Goal: Information Seeking & Learning: Check status

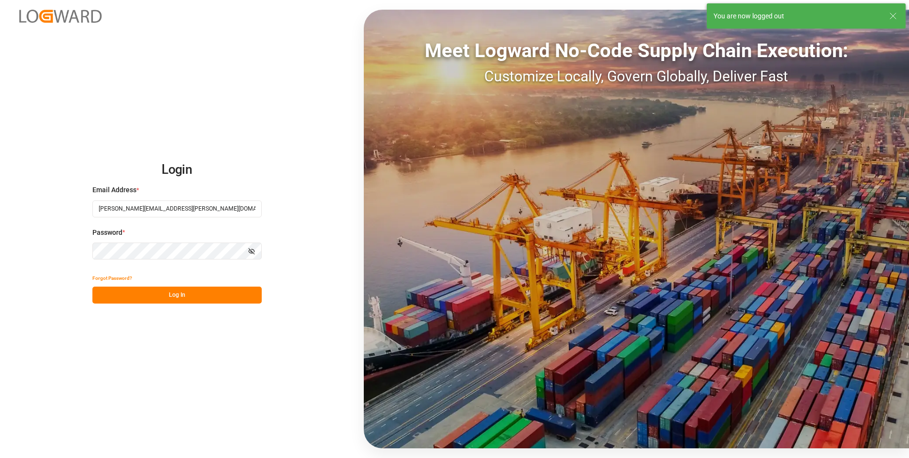
click at [175, 299] on button "Log In" at bounding box center [176, 294] width 169 height 17
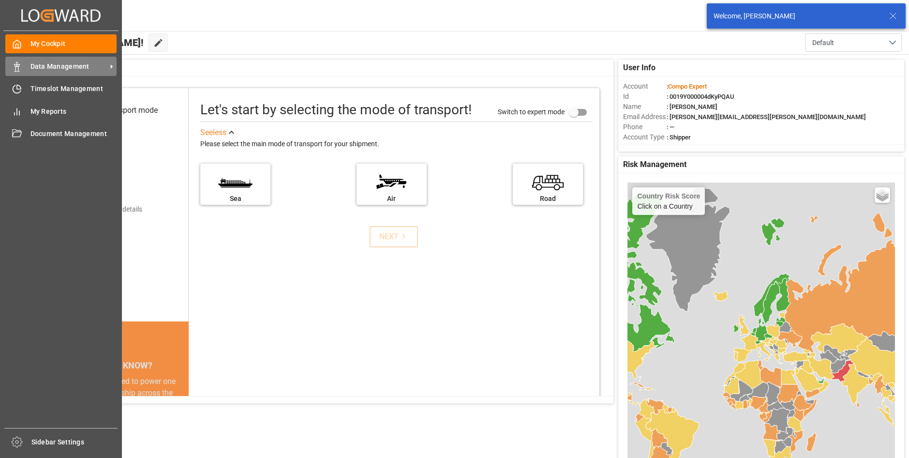
click at [21, 72] on div "Data Management Data Management" at bounding box center [60, 66] width 111 height 19
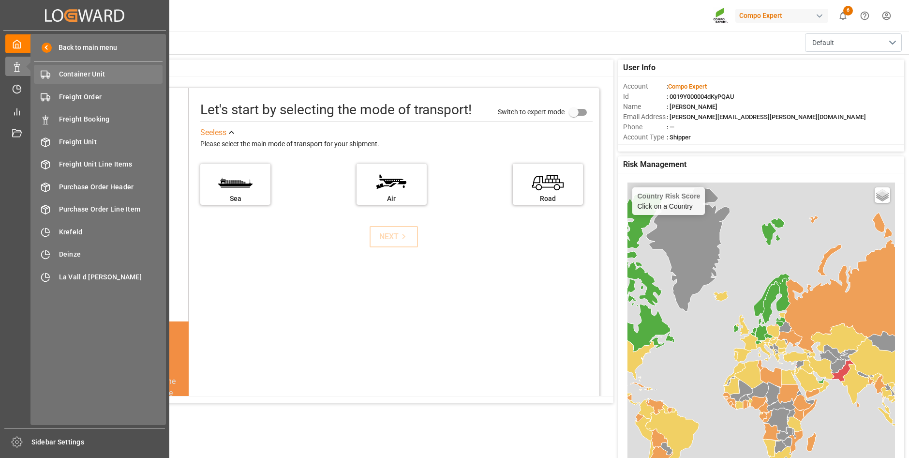
click at [101, 74] on span "Container Unit" at bounding box center [111, 74] width 104 height 10
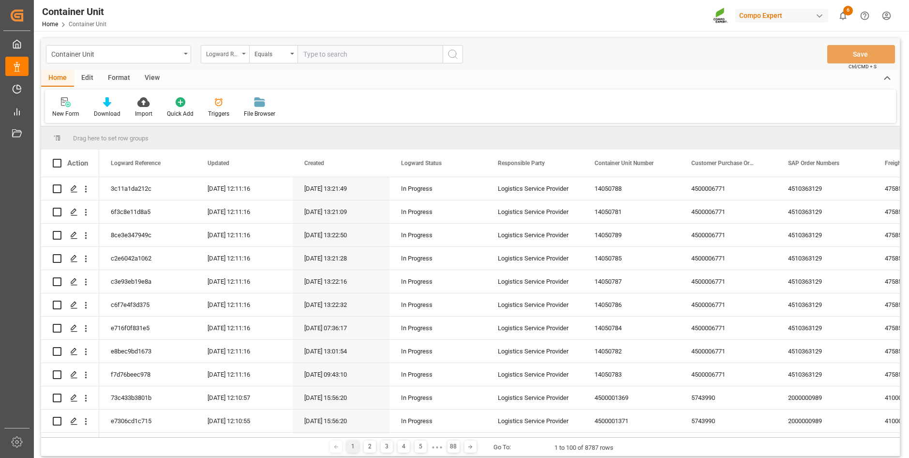
click at [240, 57] on div "Logward Reference" at bounding box center [225, 54] width 48 height 18
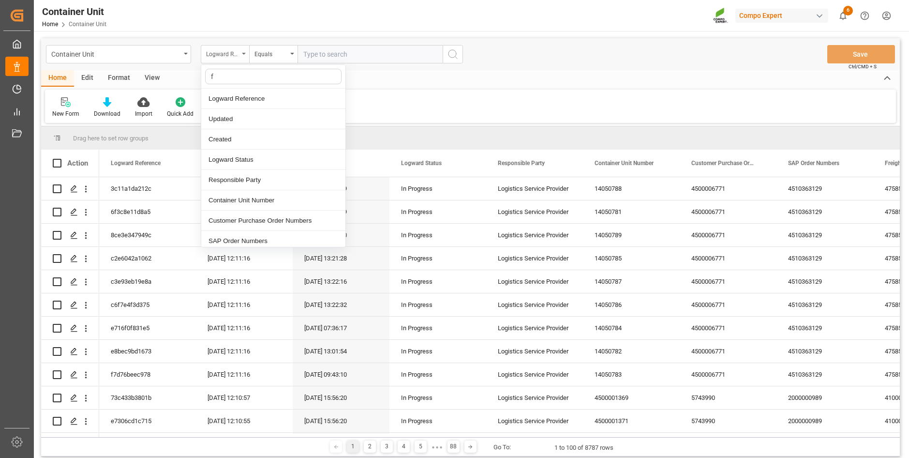
type input "fr"
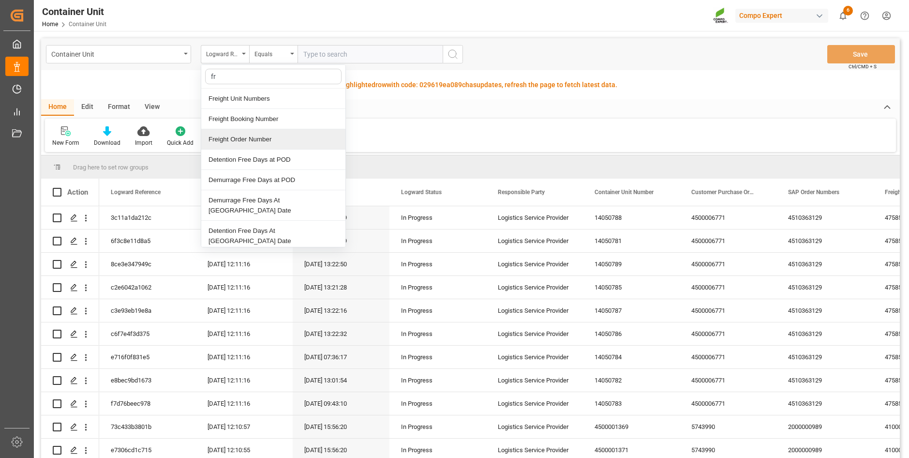
click at [227, 133] on div "Freight Order Number" at bounding box center [273, 139] width 144 height 20
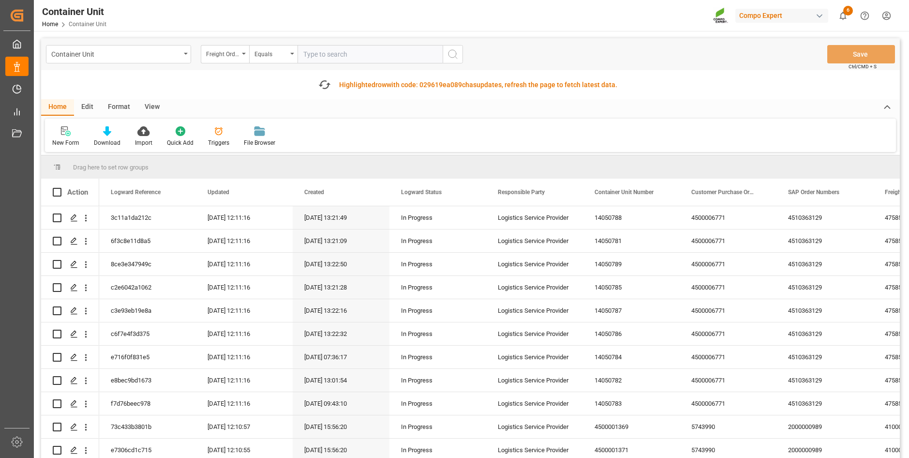
click at [342, 58] on input "text" at bounding box center [369, 54] width 145 height 18
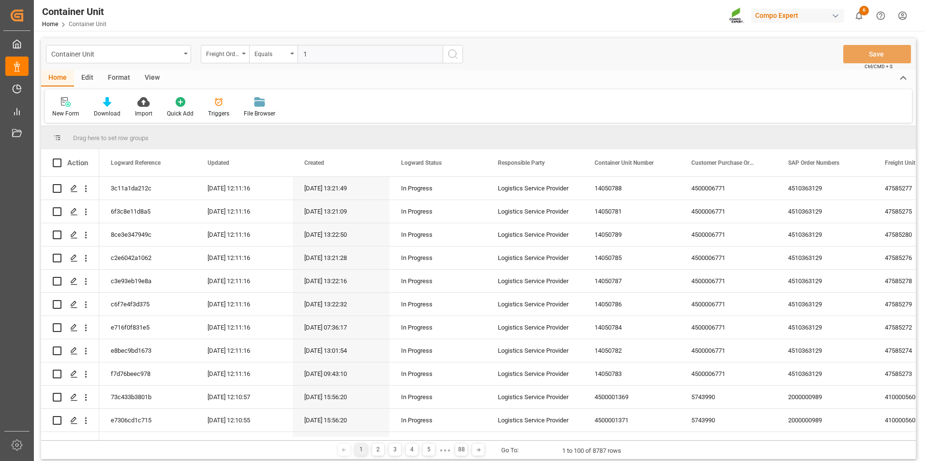
click at [333, 54] on input "1" at bounding box center [369, 54] width 145 height 18
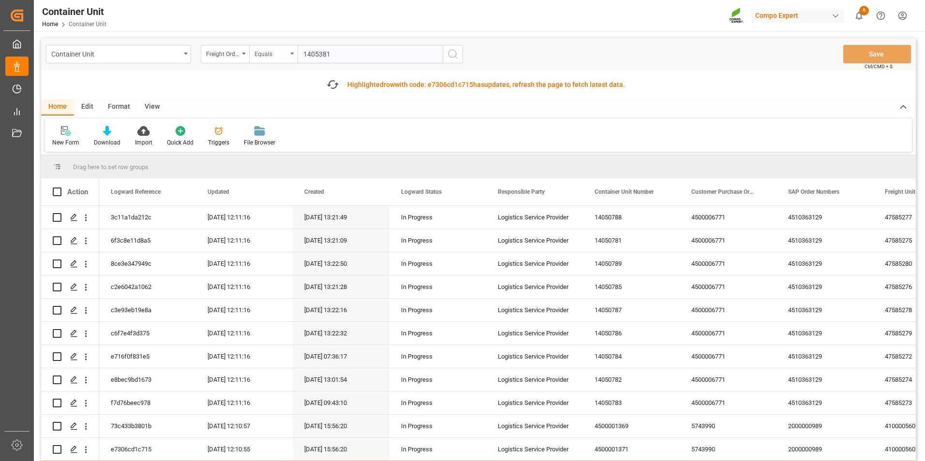
type input "14053812"
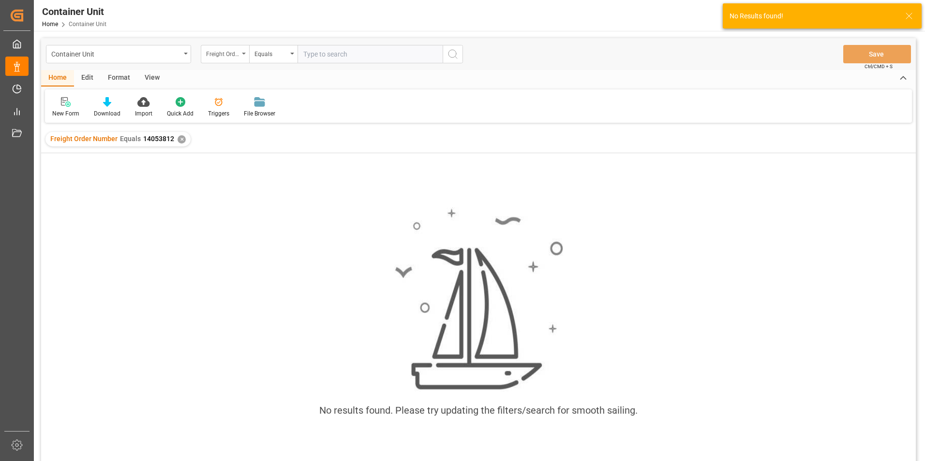
click at [242, 55] on div "Freight Order Number" at bounding box center [225, 54] width 48 height 18
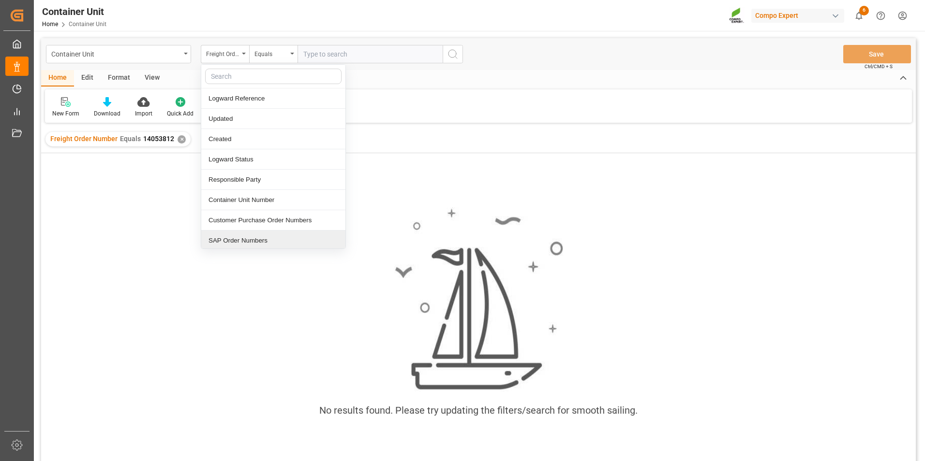
click at [644, 257] on div "No results found. Please try updating the filters/search for smooth sailing." at bounding box center [478, 318] width 874 height 236
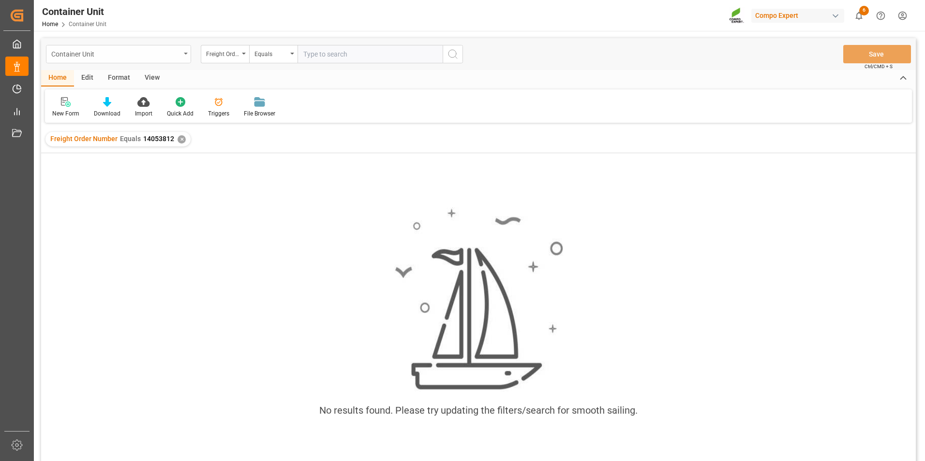
click at [185, 55] on div "Container Unit" at bounding box center [118, 54] width 145 height 18
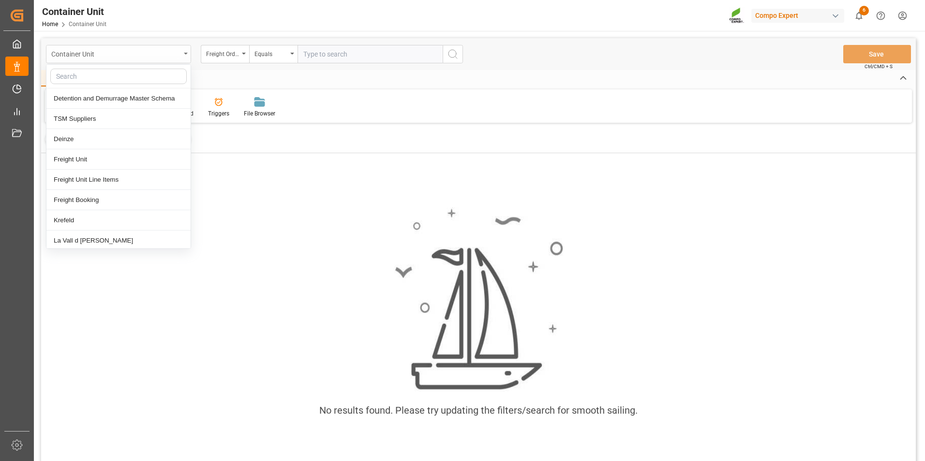
click at [185, 55] on div "Container Unit" at bounding box center [118, 54] width 145 height 18
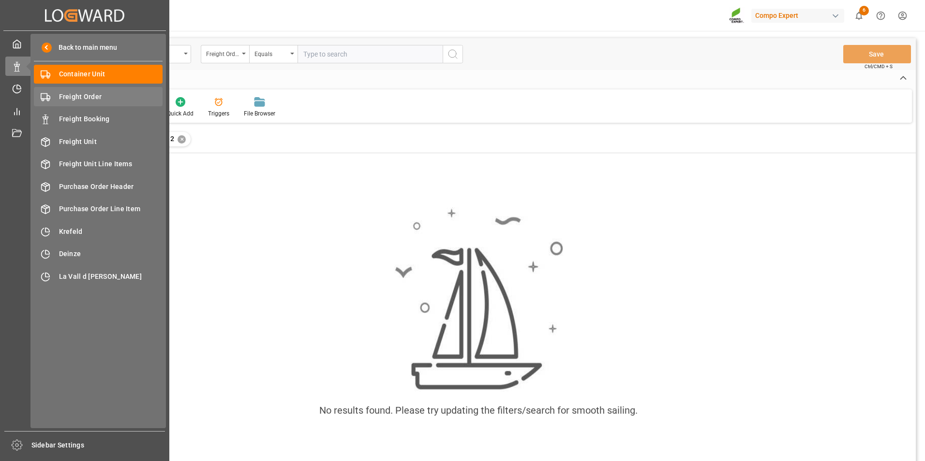
click at [69, 103] on div "Freight Order Freight Order" at bounding box center [98, 96] width 129 height 19
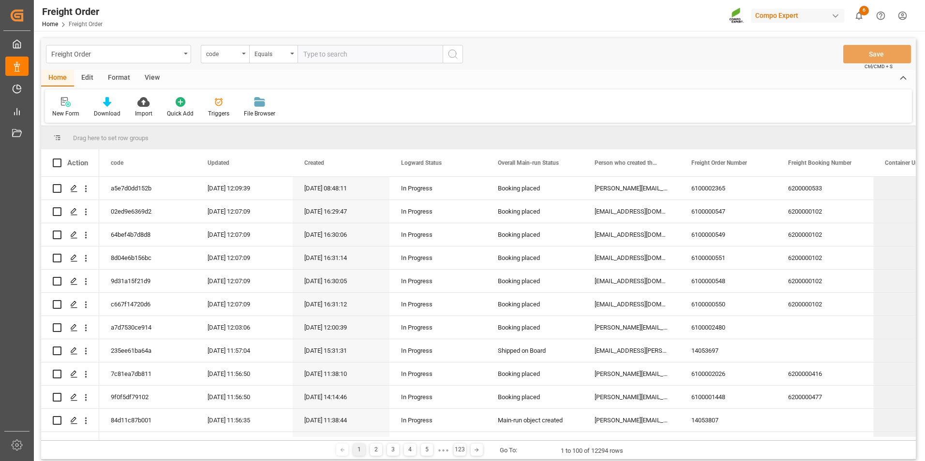
click at [330, 56] on input "text" at bounding box center [369, 54] width 145 height 18
click at [237, 56] on div "code" at bounding box center [222, 52] width 33 height 11
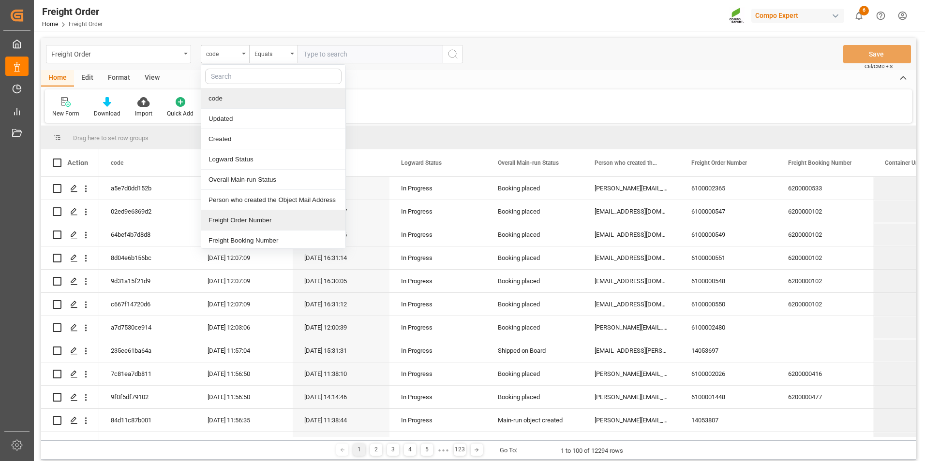
click at [242, 219] on div "Freight Order Number" at bounding box center [273, 220] width 144 height 20
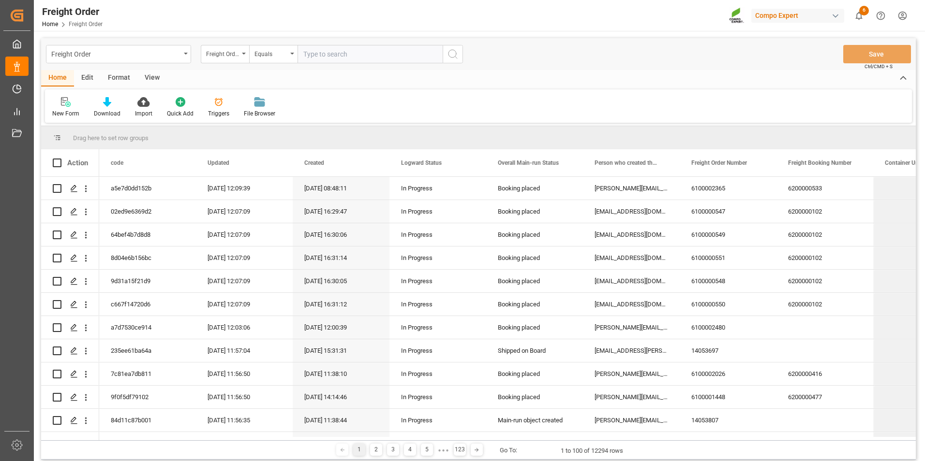
click at [315, 57] on input "text" at bounding box center [369, 54] width 145 height 18
type input "14053812"
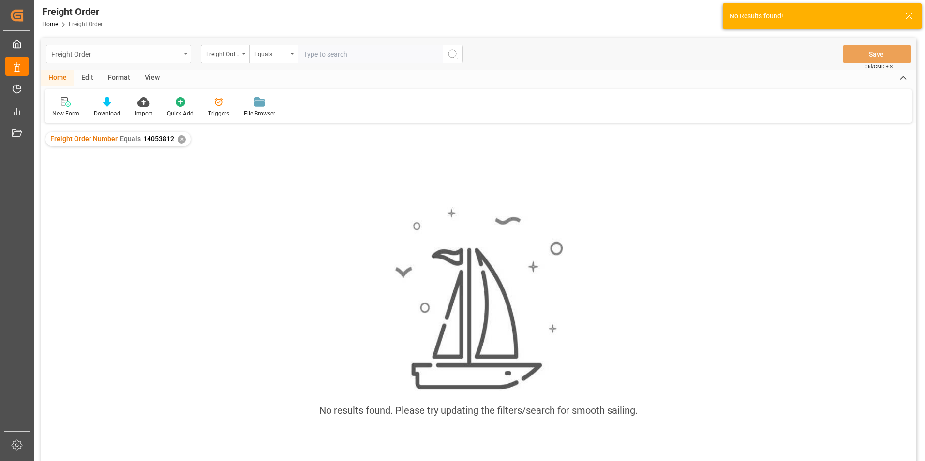
click at [186, 59] on div "Freight Order" at bounding box center [118, 54] width 145 height 18
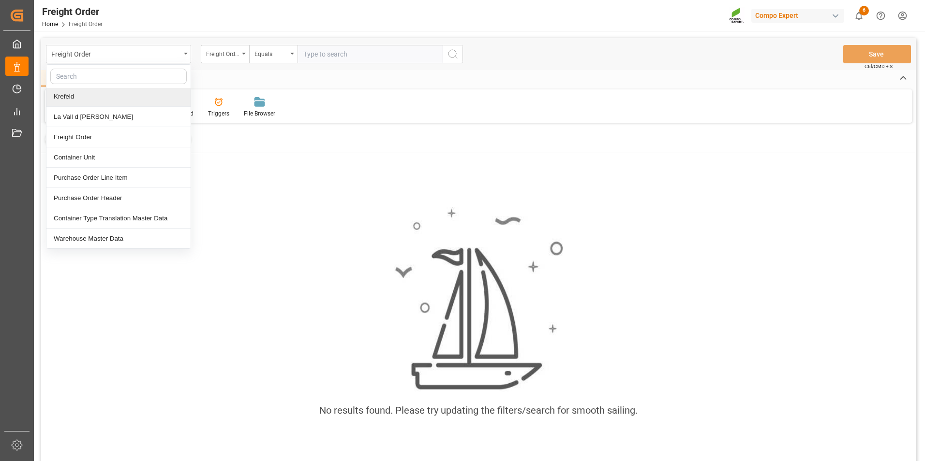
scroll to position [124, 0]
click at [79, 153] on div "Container Unit" at bounding box center [118, 157] width 144 height 20
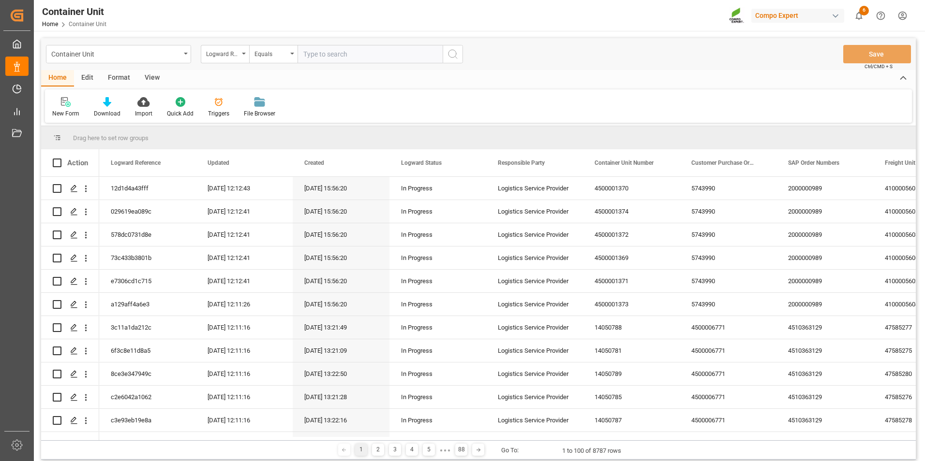
click at [383, 90] on div "New Form Download Import Quick Add Triggers File Browser" at bounding box center [478, 105] width 867 height 33
click at [242, 53] on icon "open menu" at bounding box center [244, 54] width 4 height 2
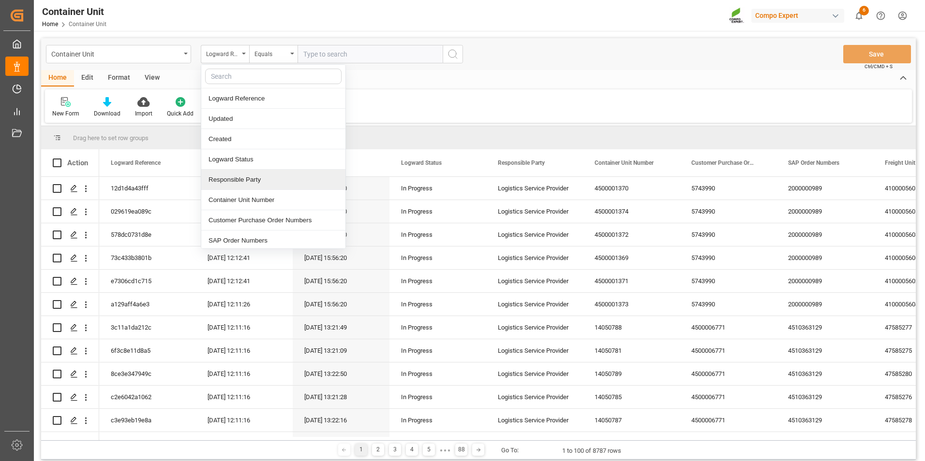
type input "d"
type input "fre"
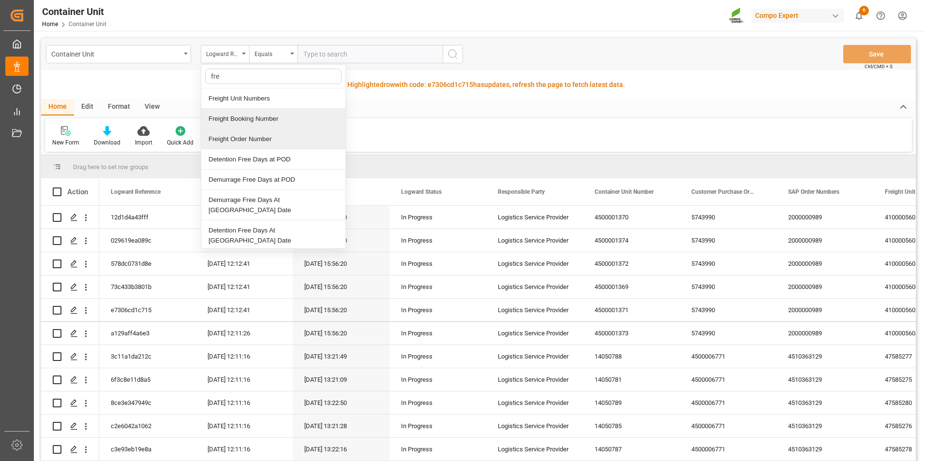
click at [237, 119] on div "Freight Booking Number" at bounding box center [273, 119] width 144 height 20
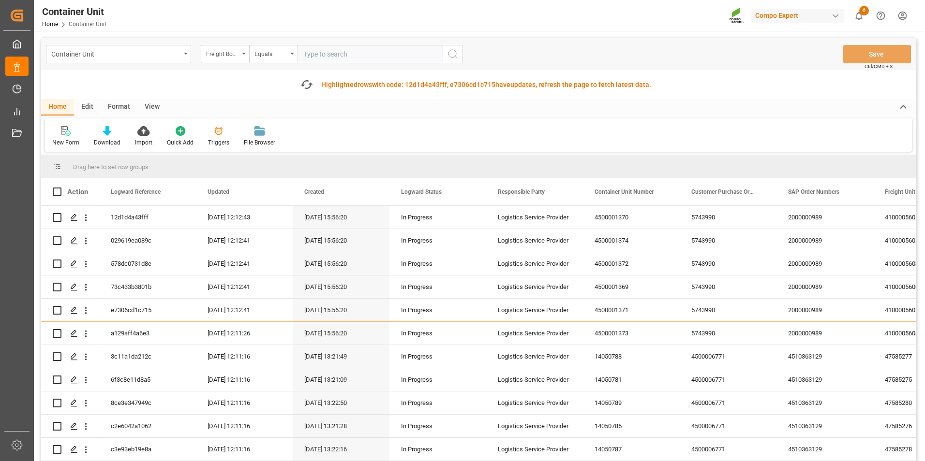
click at [343, 53] on input "text" at bounding box center [369, 54] width 145 height 18
type input "14053812"
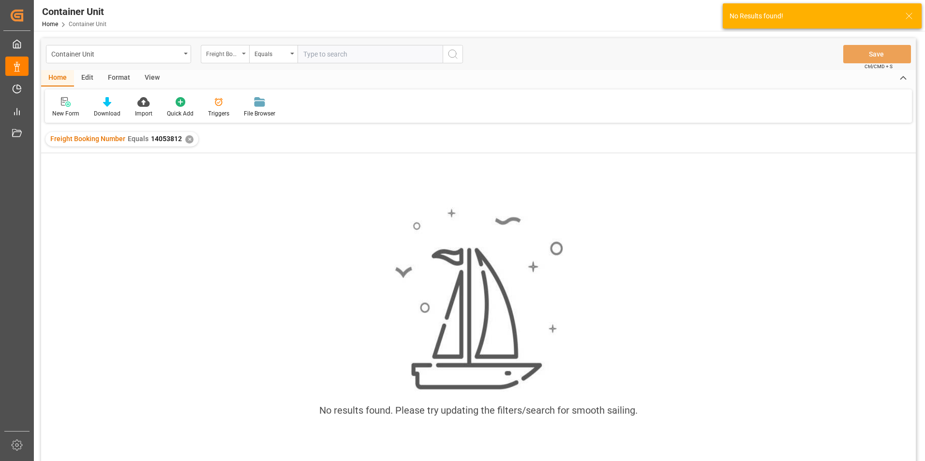
click at [232, 56] on div "Freight Booking Number" at bounding box center [222, 52] width 33 height 11
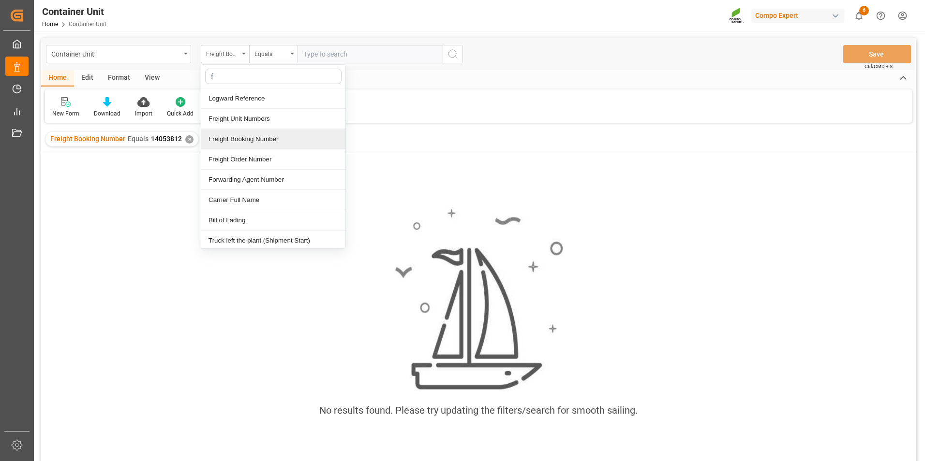
type input "fr"
click at [254, 146] on div "Freight Order Number" at bounding box center [273, 139] width 144 height 20
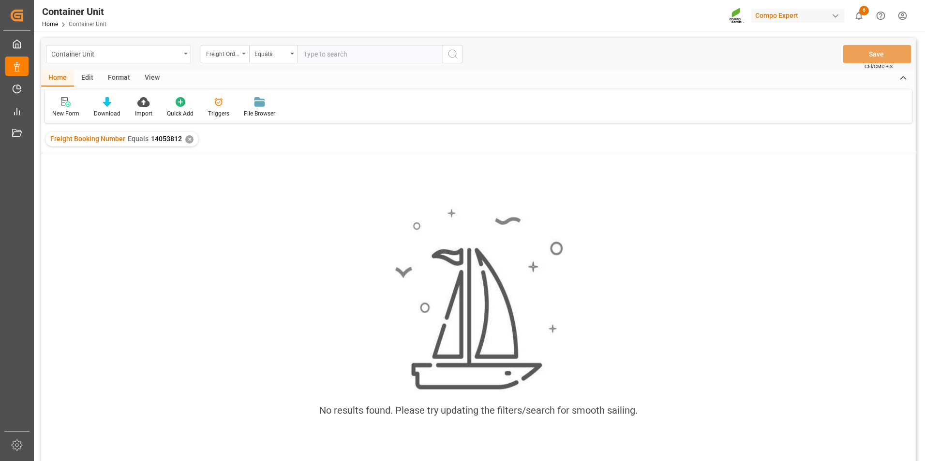
click at [189, 140] on div "✕" at bounding box center [189, 139] width 8 height 8
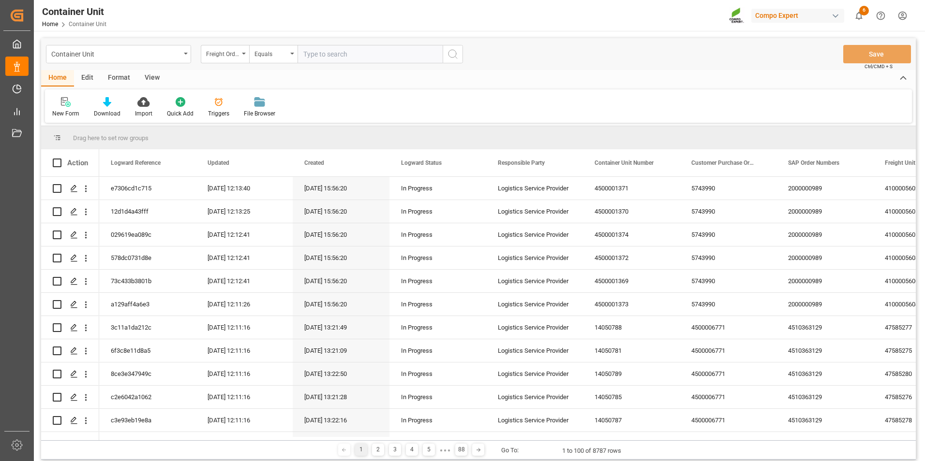
click at [362, 50] on input "text" at bounding box center [369, 54] width 145 height 18
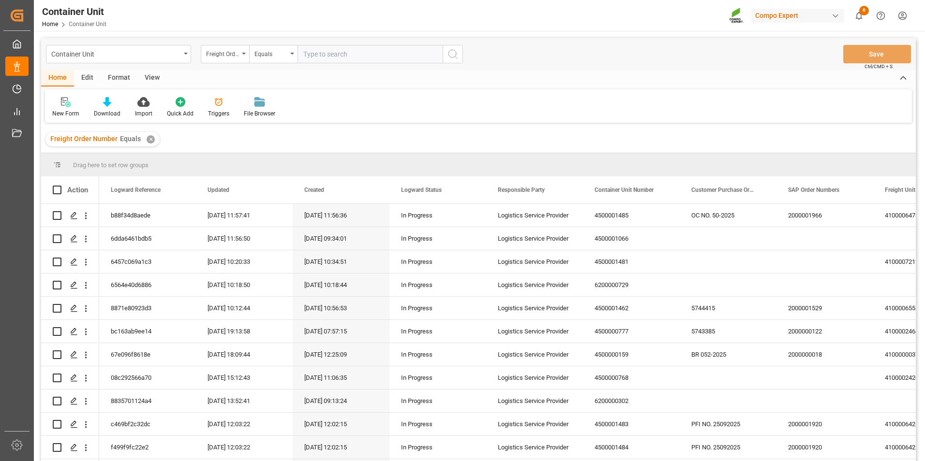
click at [362, 56] on input "text" at bounding box center [369, 54] width 145 height 18
type input "14053812"
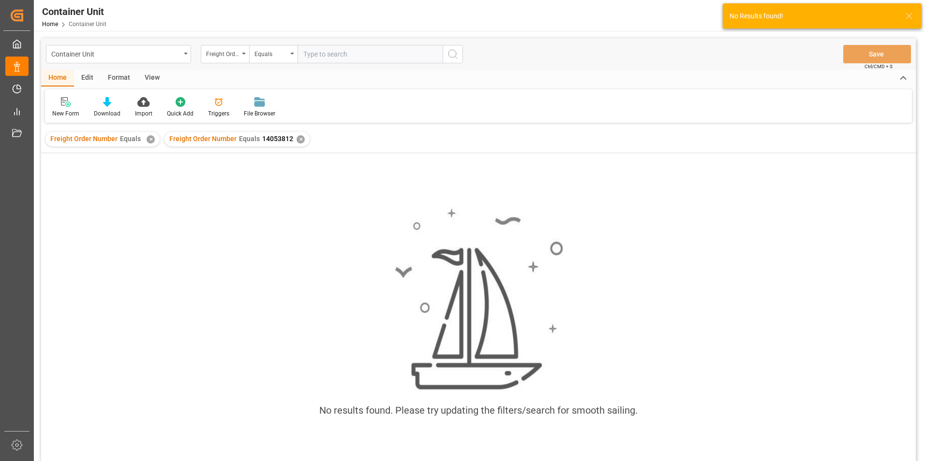
click at [153, 139] on div "Freight Order Number Equals ✕" at bounding box center [102, 139] width 114 height 15
click at [148, 139] on div "✕" at bounding box center [151, 139] width 8 height 8
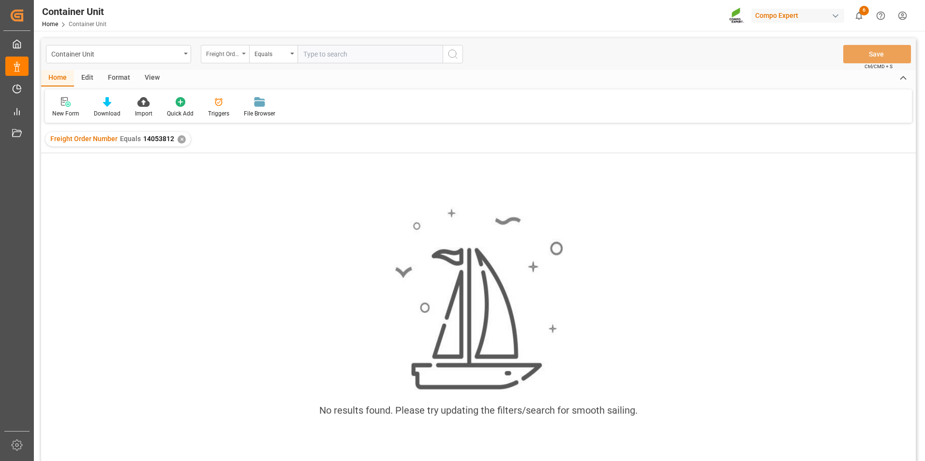
click at [240, 56] on div "Freight Order Number" at bounding box center [225, 54] width 48 height 18
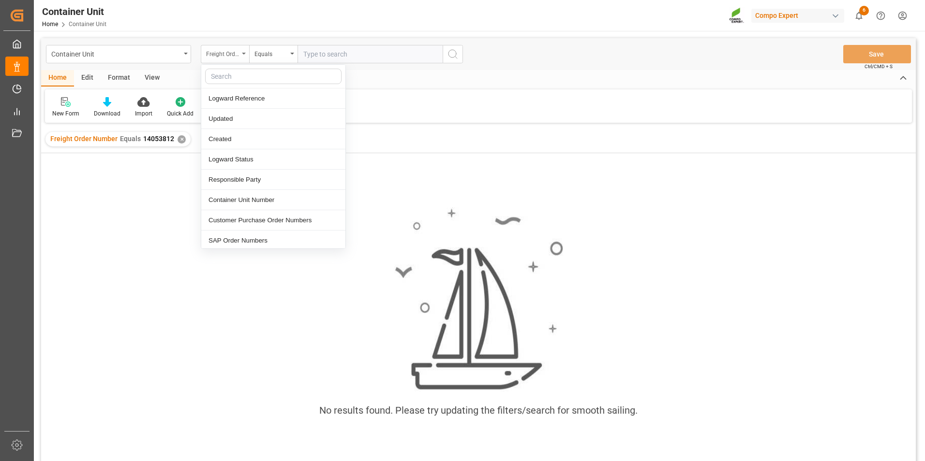
click at [240, 56] on div "Freight Order Number" at bounding box center [225, 54] width 48 height 18
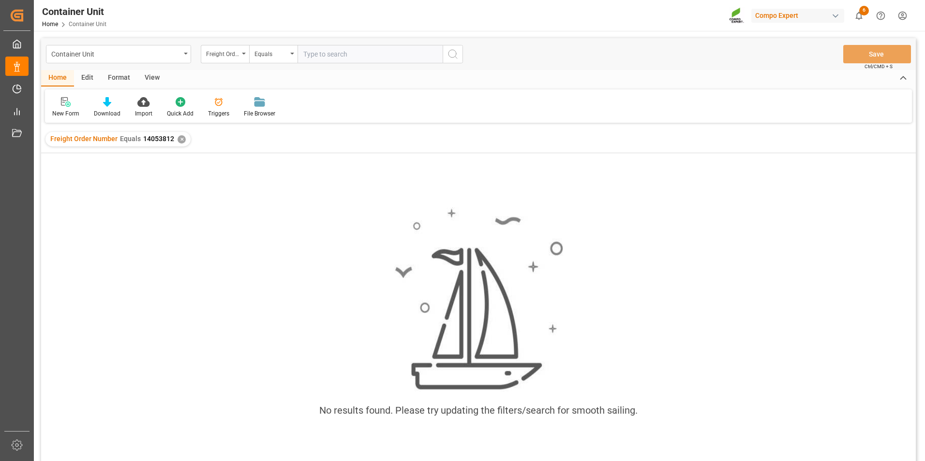
click at [314, 50] on input "text" at bounding box center [369, 54] width 145 height 18
click at [179, 139] on div "✕" at bounding box center [181, 139] width 8 height 8
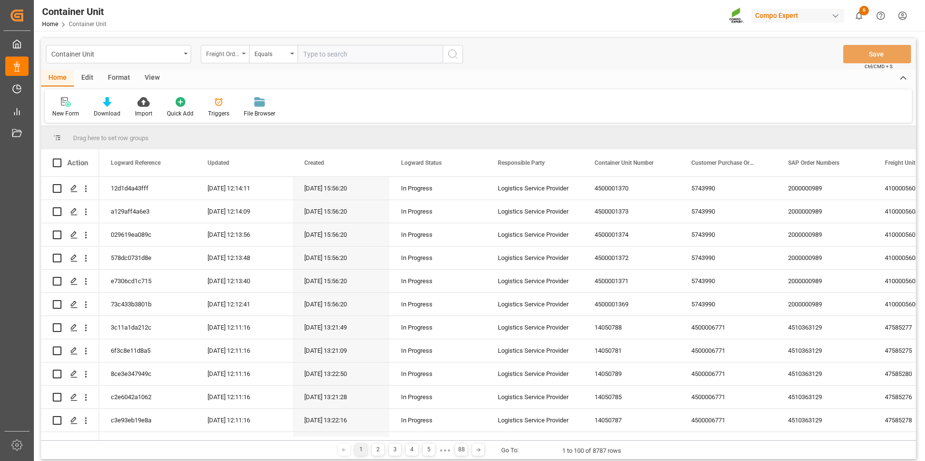
click at [244, 54] on icon "open menu" at bounding box center [244, 54] width 4 height 2
type input "freight"
click at [252, 122] on div "Freight Booking Number" at bounding box center [273, 119] width 144 height 20
click at [339, 69] on div "Container Unit Freight Booking Number Equals Save Ctrl/CMD + S" at bounding box center [478, 54] width 874 height 32
click at [341, 61] on input "text" at bounding box center [369, 54] width 145 height 18
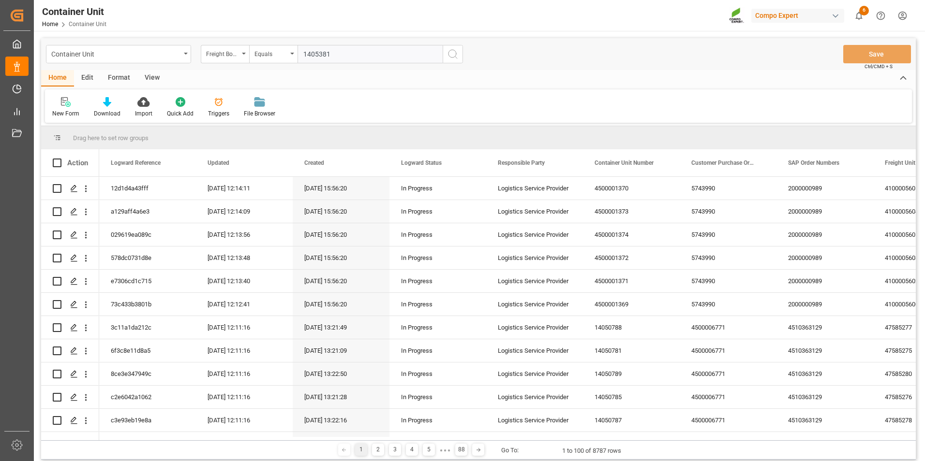
type input "14053812"
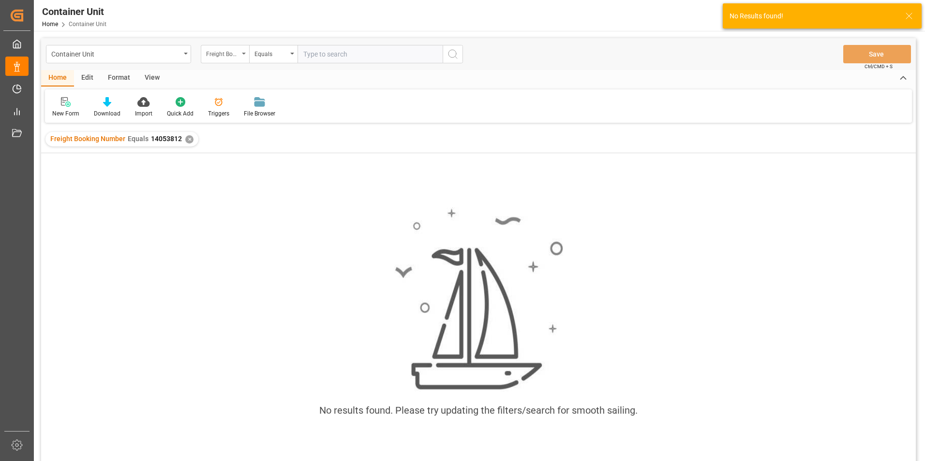
click at [242, 56] on div "Freight Booking Number" at bounding box center [225, 54] width 48 height 18
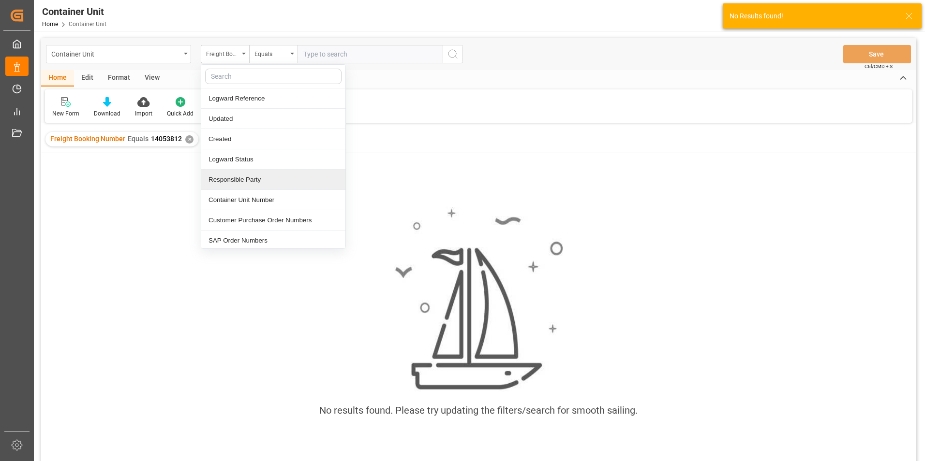
click at [153, 189] on div "No results found. Please try updating the filters/search for smooth sailing." at bounding box center [478, 320] width 874 height 334
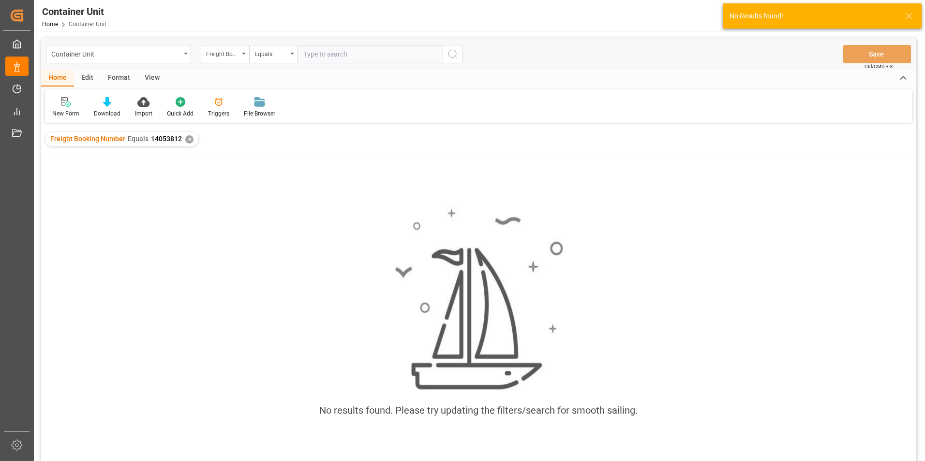
click at [190, 136] on div "✕" at bounding box center [189, 139] width 8 height 8
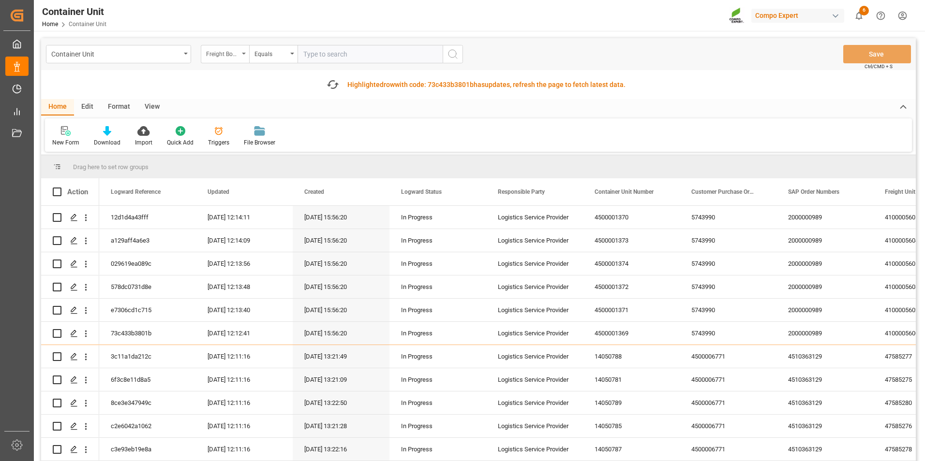
click at [246, 58] on div "Freight Booking Number" at bounding box center [225, 54] width 48 height 18
type input "freigh"
click at [256, 133] on div "Freight Order Number" at bounding box center [273, 139] width 144 height 20
click at [343, 50] on input "text" at bounding box center [369, 54] width 145 height 18
type input "14053812"
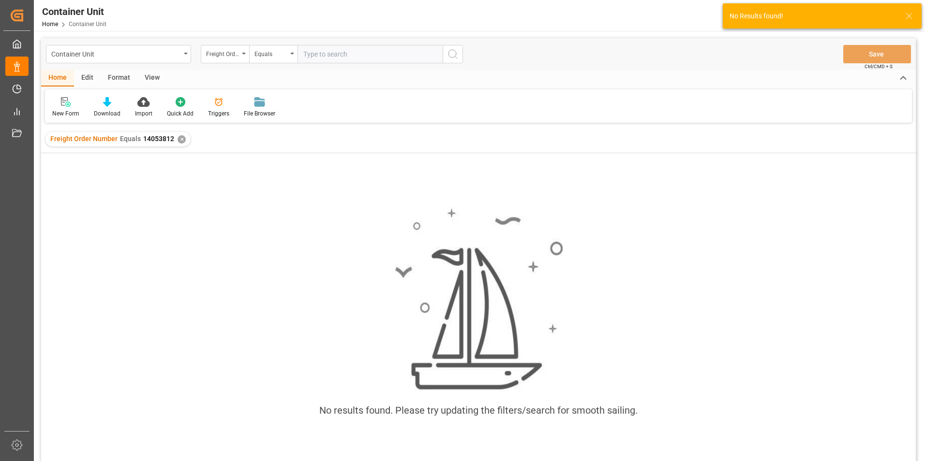
click at [177, 141] on div "✕" at bounding box center [181, 139] width 8 height 8
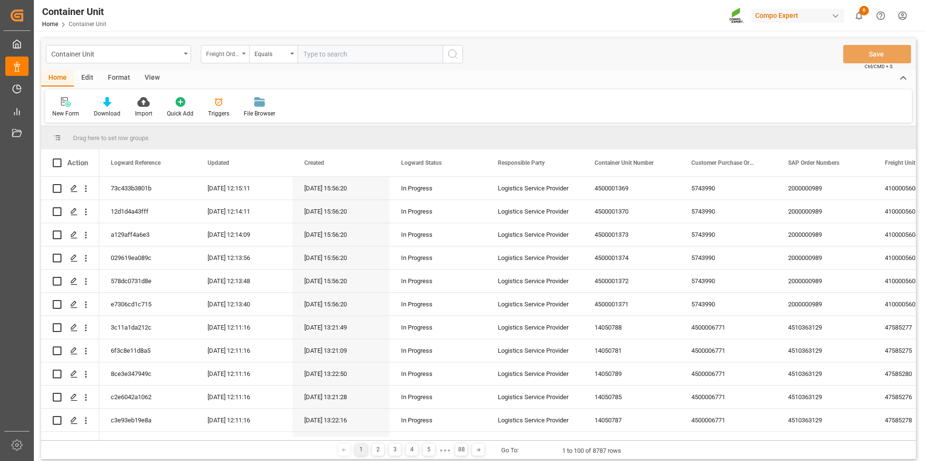
click at [243, 57] on div "Freight Order Number" at bounding box center [225, 54] width 48 height 18
type input "freigh"
click at [232, 95] on div "Freight Unit Numbers" at bounding box center [273, 99] width 144 height 20
click at [310, 41] on div "Container Unit Freight Unit Numbers Equals Save Ctrl/CMD + S" at bounding box center [478, 54] width 874 height 32
click at [308, 55] on input "text" at bounding box center [369, 54] width 145 height 18
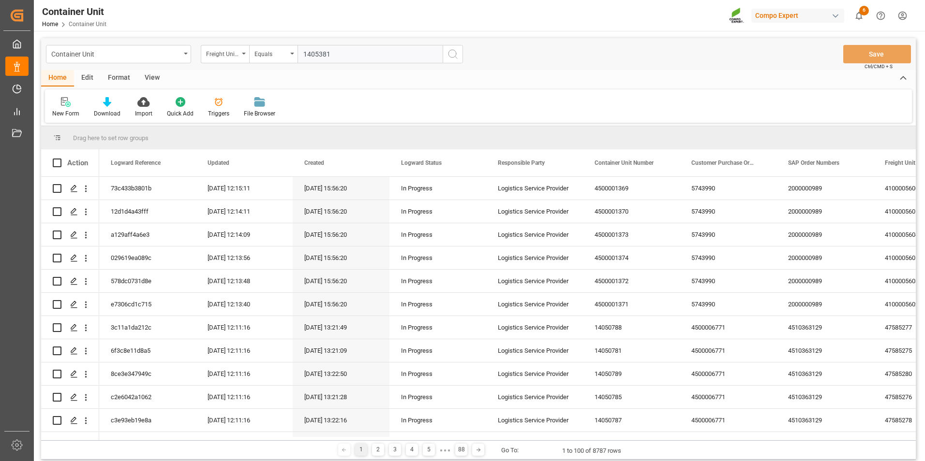
type input "14053812"
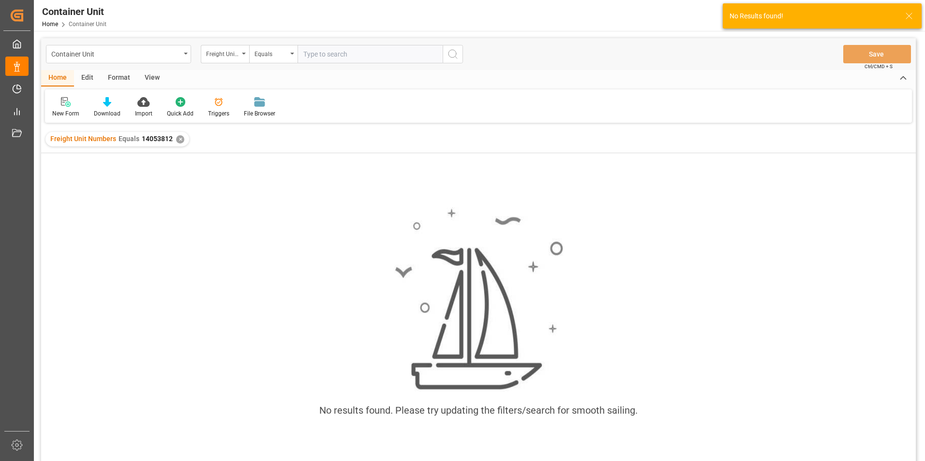
click at [180, 138] on div "✕" at bounding box center [180, 139] width 8 height 8
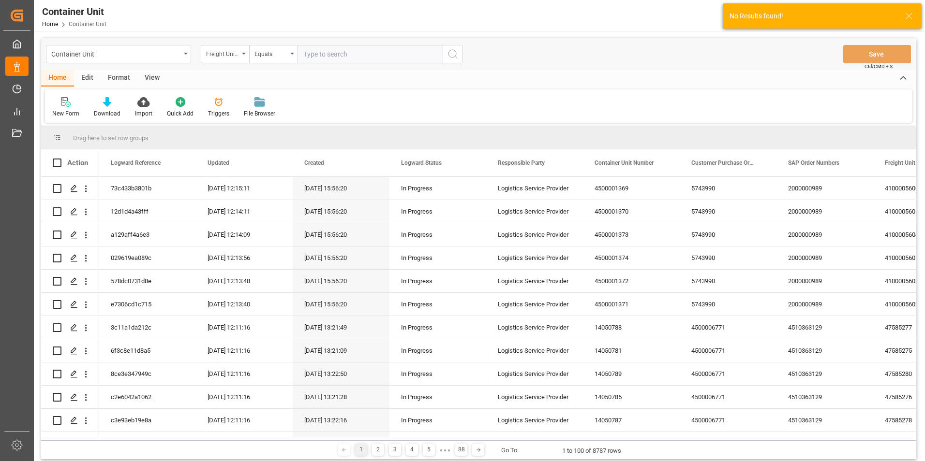
click at [372, 97] on div "New Form Download Import Quick Add Triggers File Browser" at bounding box center [478, 105] width 867 height 33
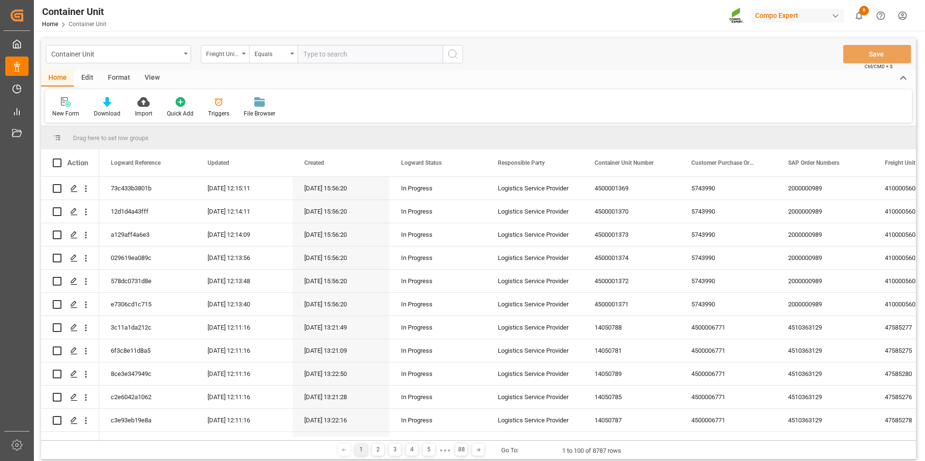
click at [398, 58] on input "text" at bounding box center [369, 54] width 145 height 18
click at [239, 56] on div "Logward Reference" at bounding box center [225, 54] width 48 height 18
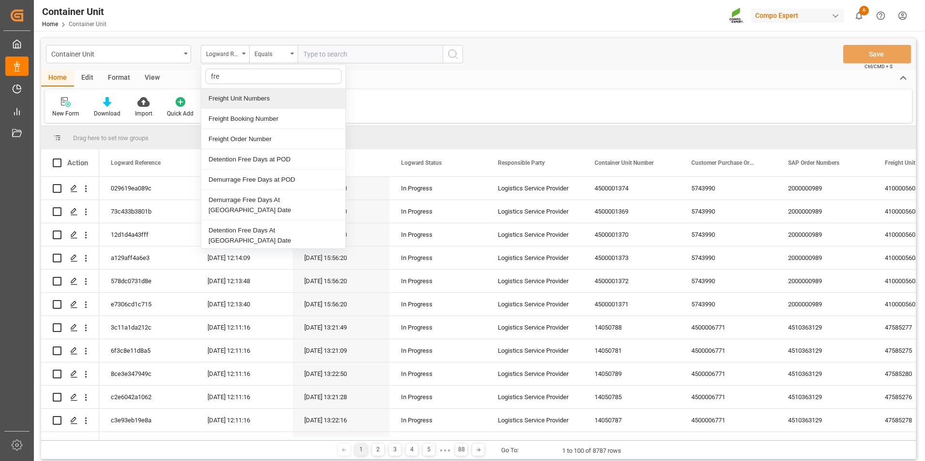
type input "frei"
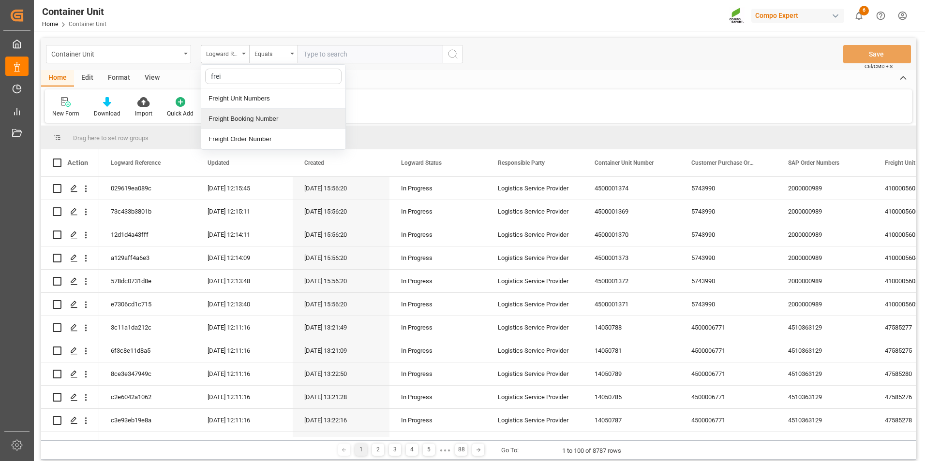
click at [271, 123] on div "Freight Booking Number" at bounding box center [273, 119] width 144 height 20
click at [329, 57] on input "text" at bounding box center [369, 54] width 145 height 18
type input "14053812"
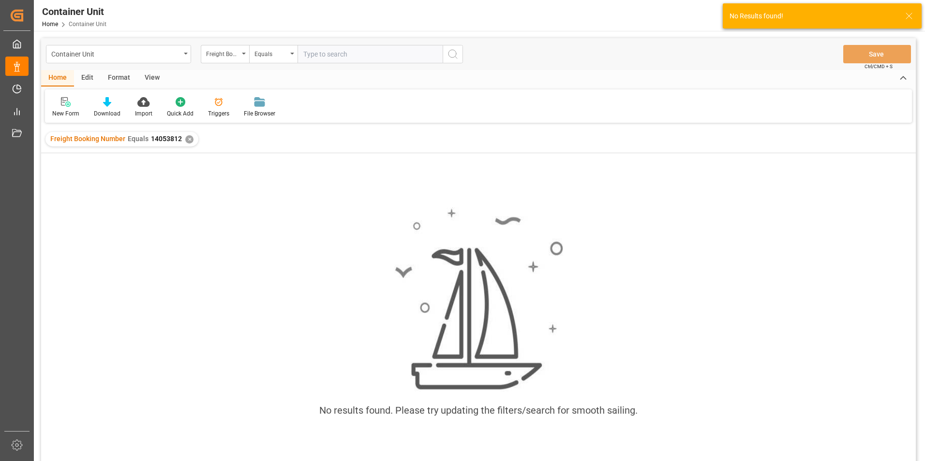
click at [188, 143] on div "✕" at bounding box center [189, 139] width 8 height 8
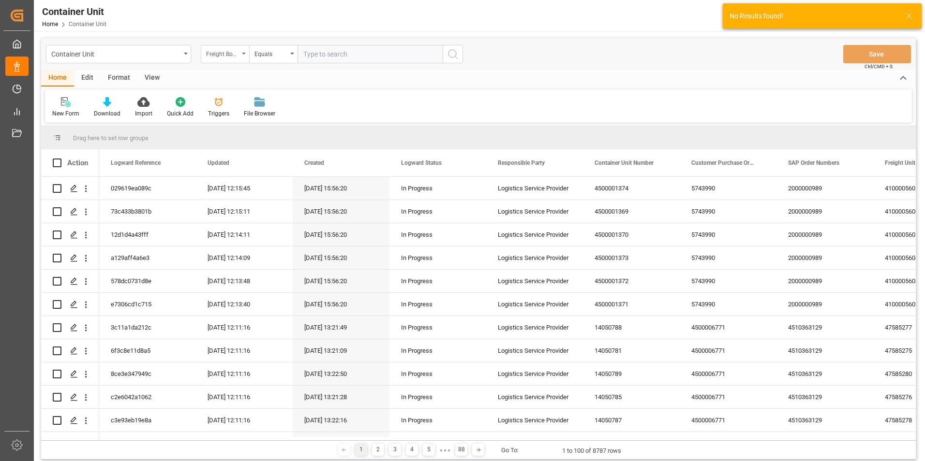
click at [245, 56] on div "Freight Booking Number" at bounding box center [225, 54] width 48 height 18
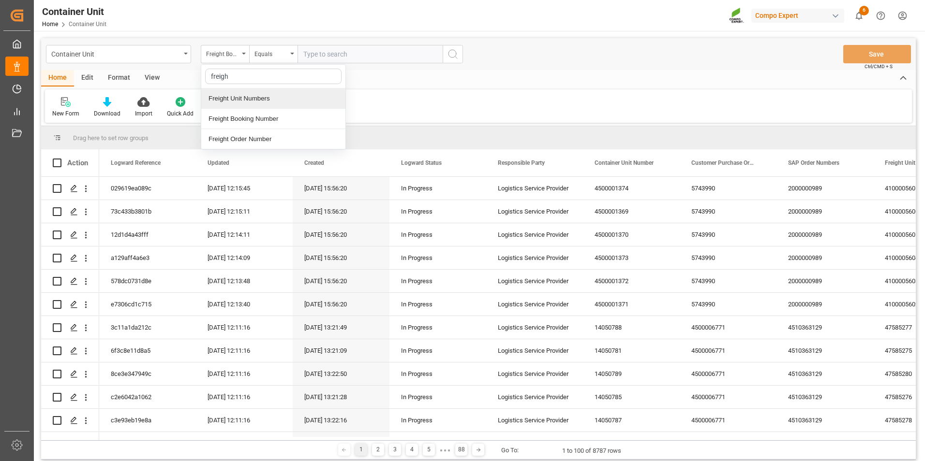
type input "freight"
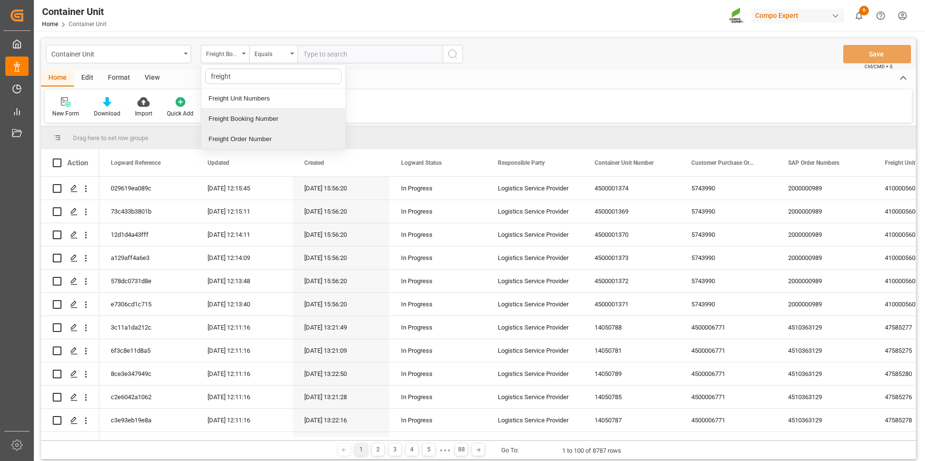
click at [260, 131] on div "Freight Order Number" at bounding box center [273, 139] width 144 height 20
click at [355, 57] on input "text" at bounding box center [369, 54] width 145 height 18
type input "14053812"
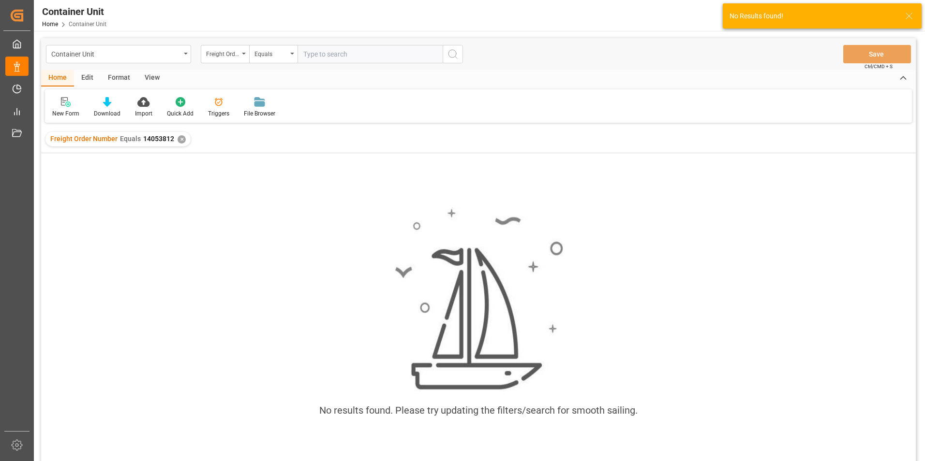
click at [178, 143] on div "✕" at bounding box center [181, 139] width 8 height 8
